Goal: Check status: Check status

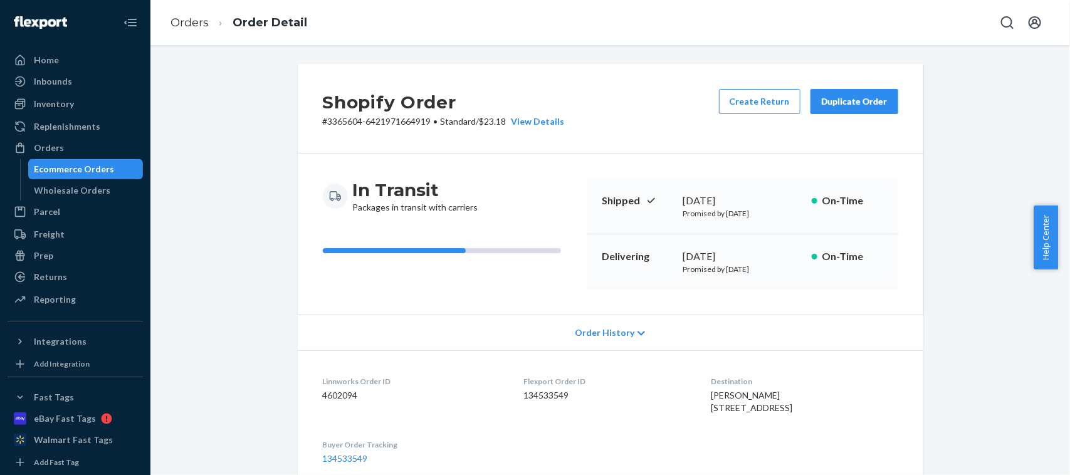
scroll to position [317, 0]
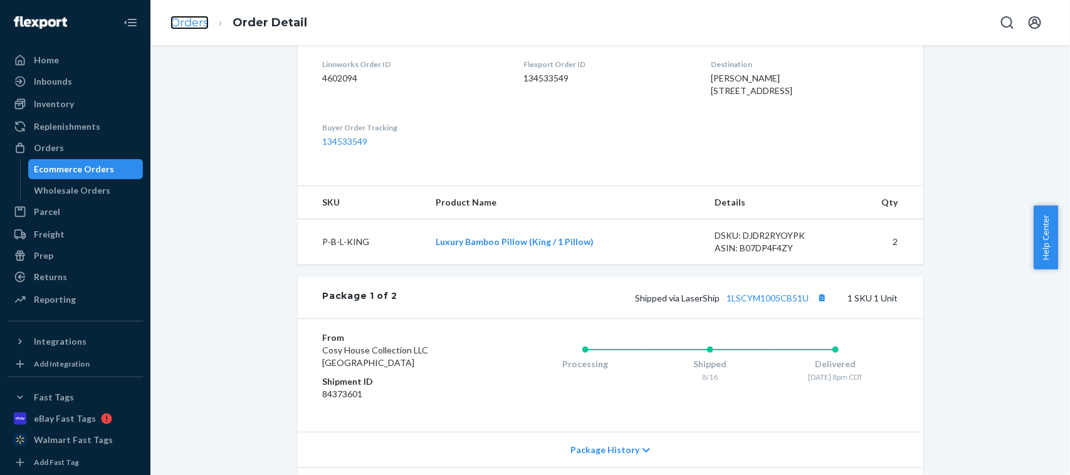
click at [180, 23] on link "Orders" at bounding box center [189, 23] width 38 height 14
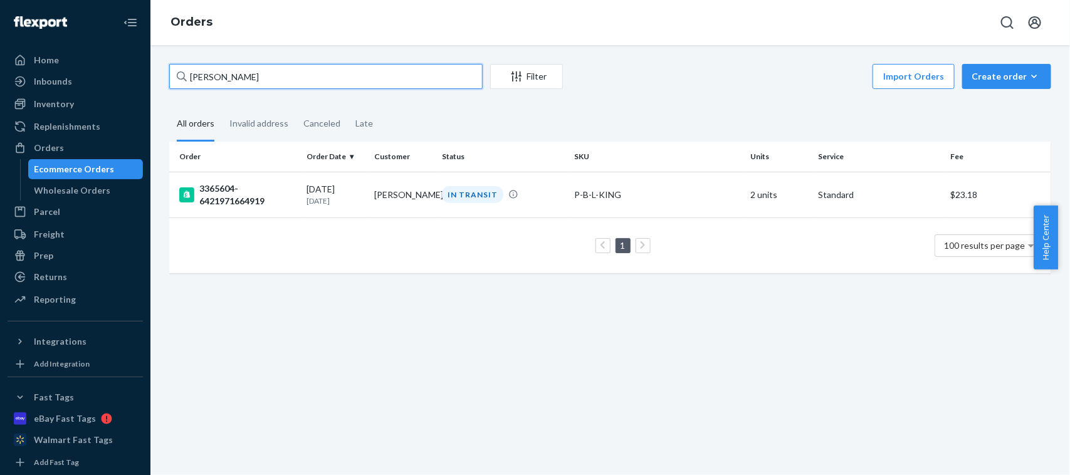
click at [300, 65] on input "[PERSON_NAME]" at bounding box center [325, 76] width 313 height 25
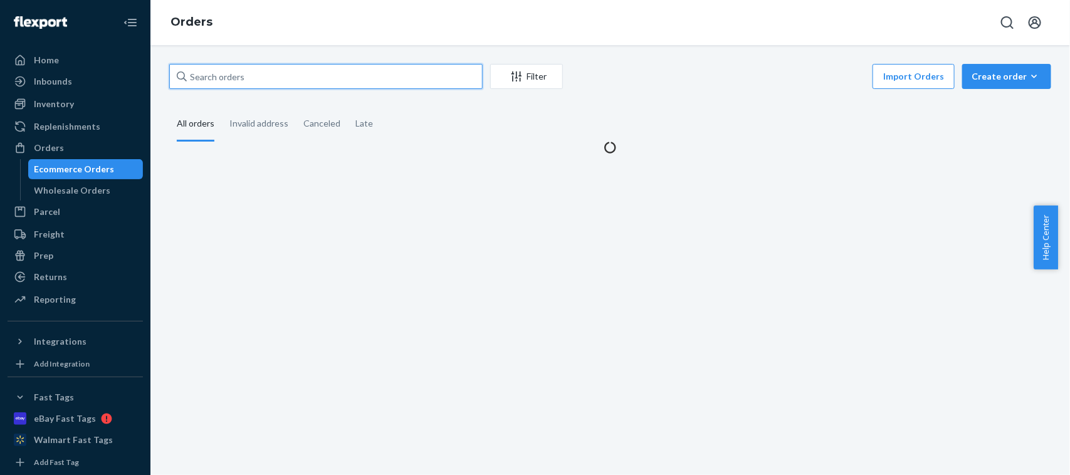
paste input "[PERSON_NAME]"
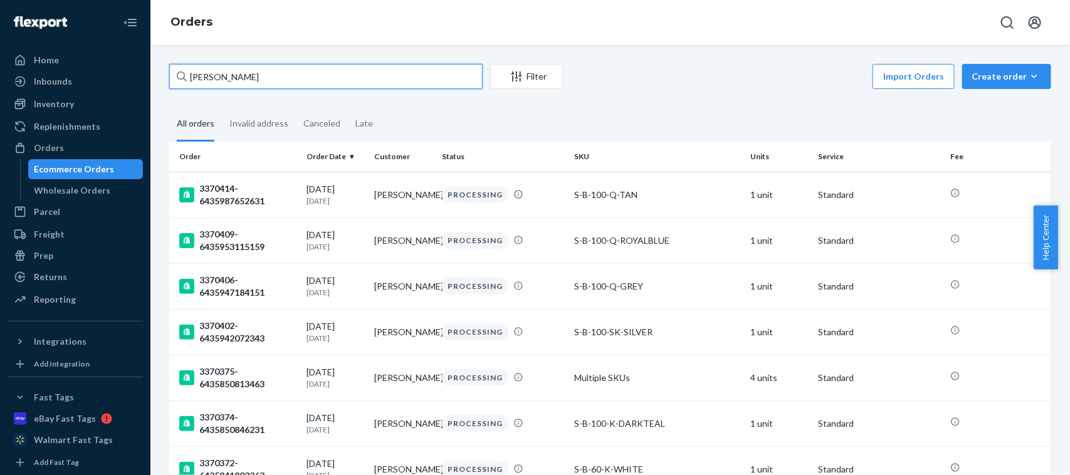
type input "[PERSON_NAME]"
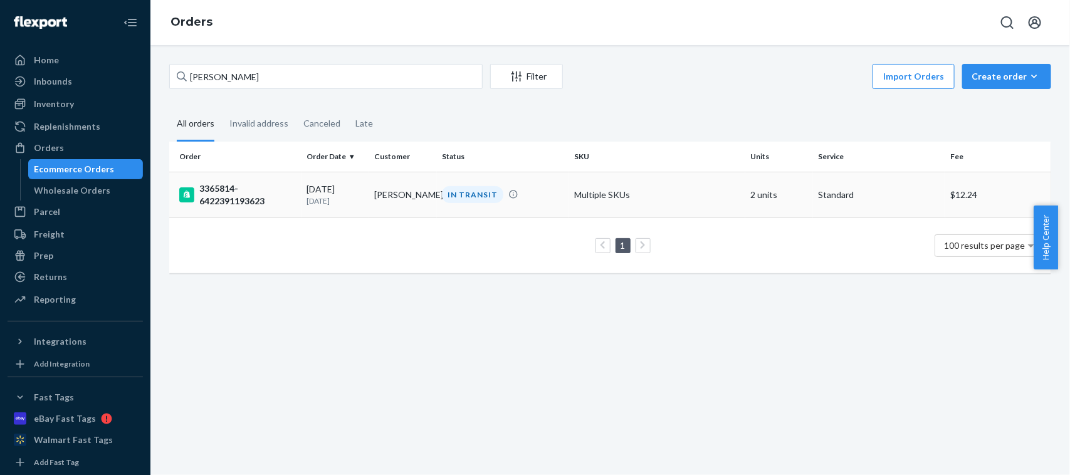
click at [259, 194] on div "3365814-6422391193623" at bounding box center [237, 194] width 117 height 25
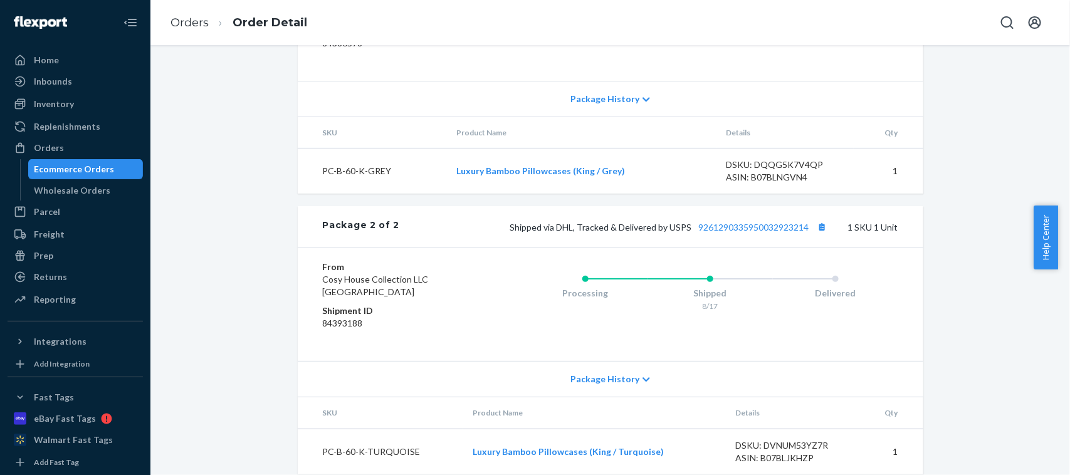
scroll to position [753, 0]
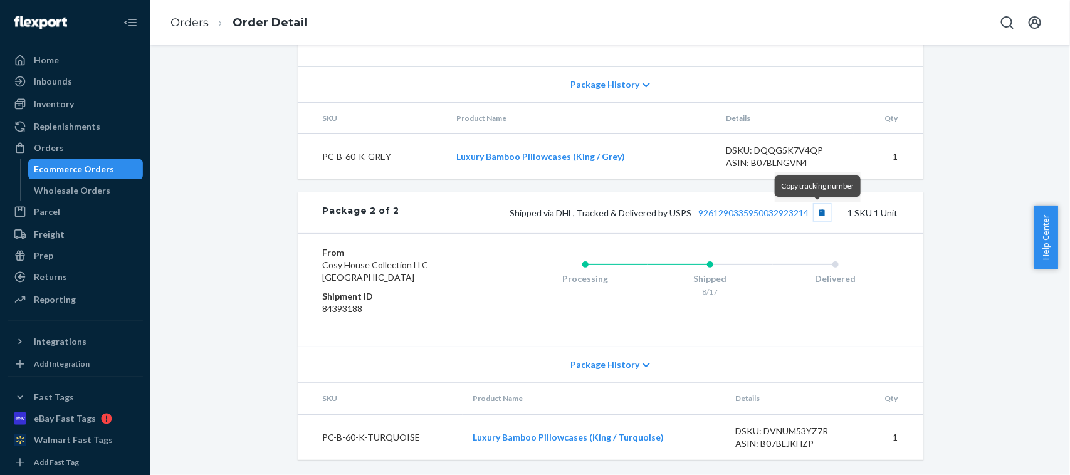
click at [815, 214] on button "Copy tracking number" at bounding box center [822, 212] width 16 height 16
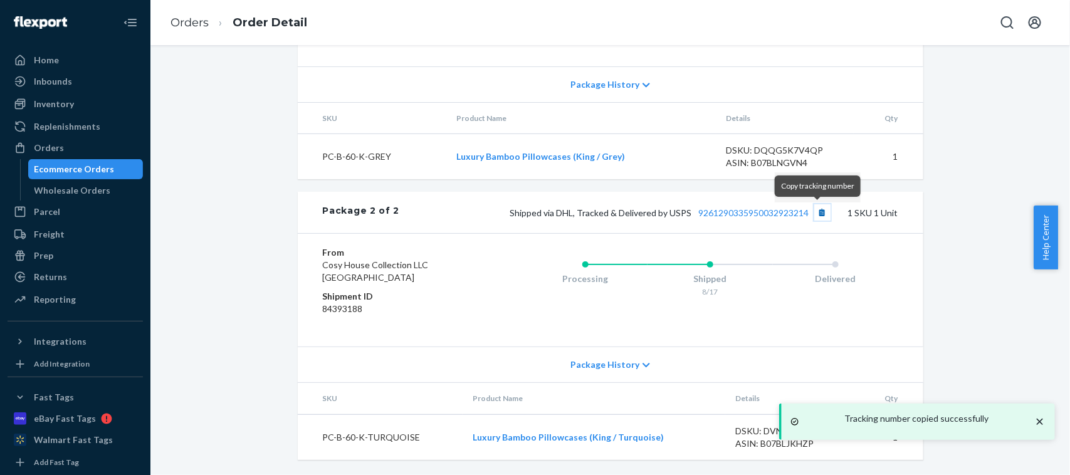
click at [815, 220] on button "Copy tracking number" at bounding box center [822, 212] width 16 height 16
click at [817, 218] on button "Copy tracking number" at bounding box center [822, 212] width 16 height 16
